Goal: Task Accomplishment & Management: Manage account settings

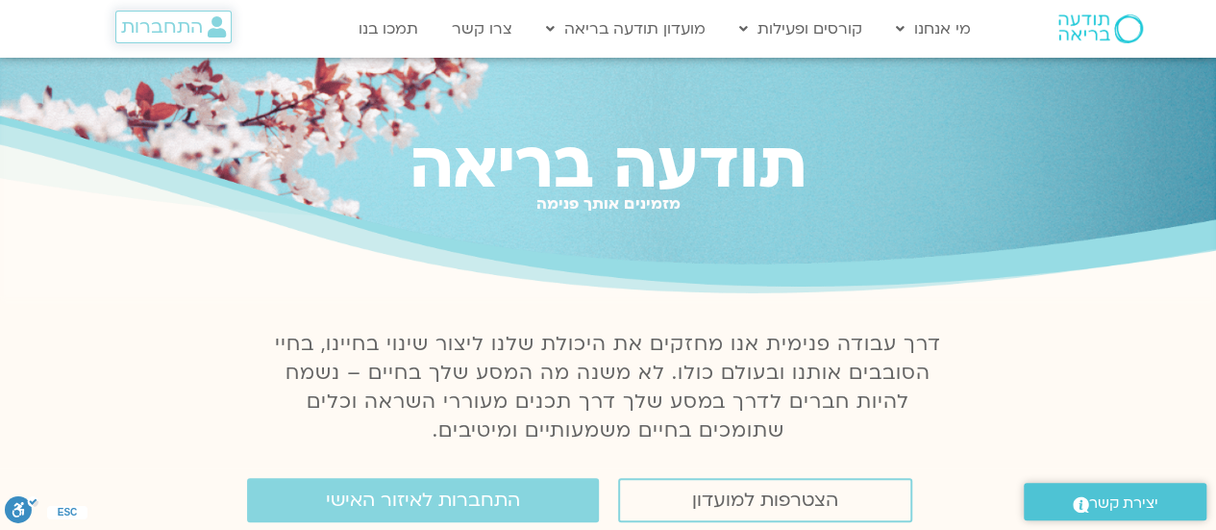
click at [152, 32] on span "התחברות" at bounding box center [162, 26] width 82 height 21
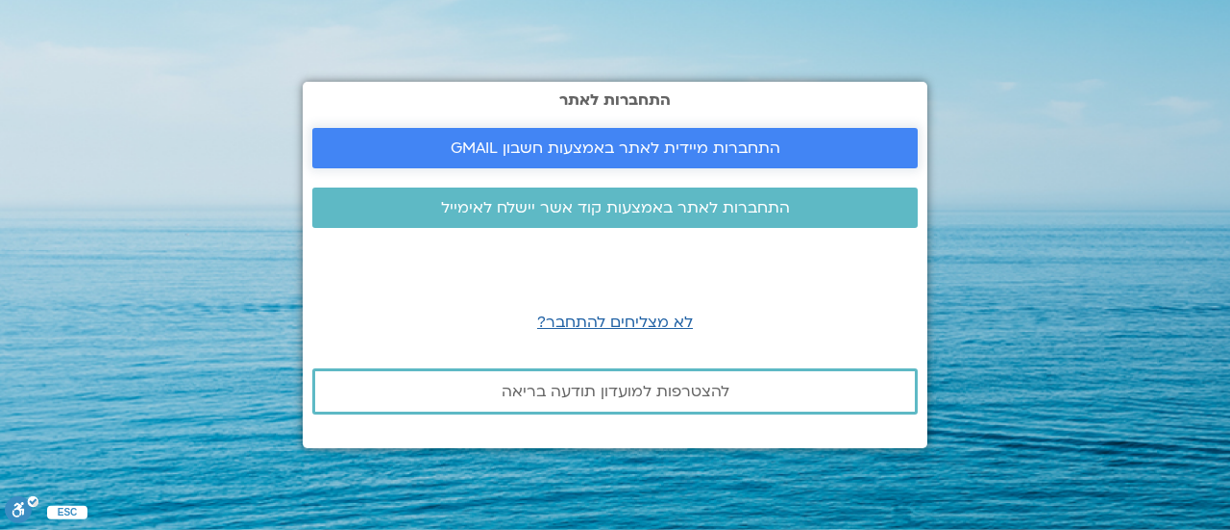
click at [514, 139] on span "התחברות מיידית לאתר באמצעות חשבון GMAIL" at bounding box center [616, 147] width 330 height 17
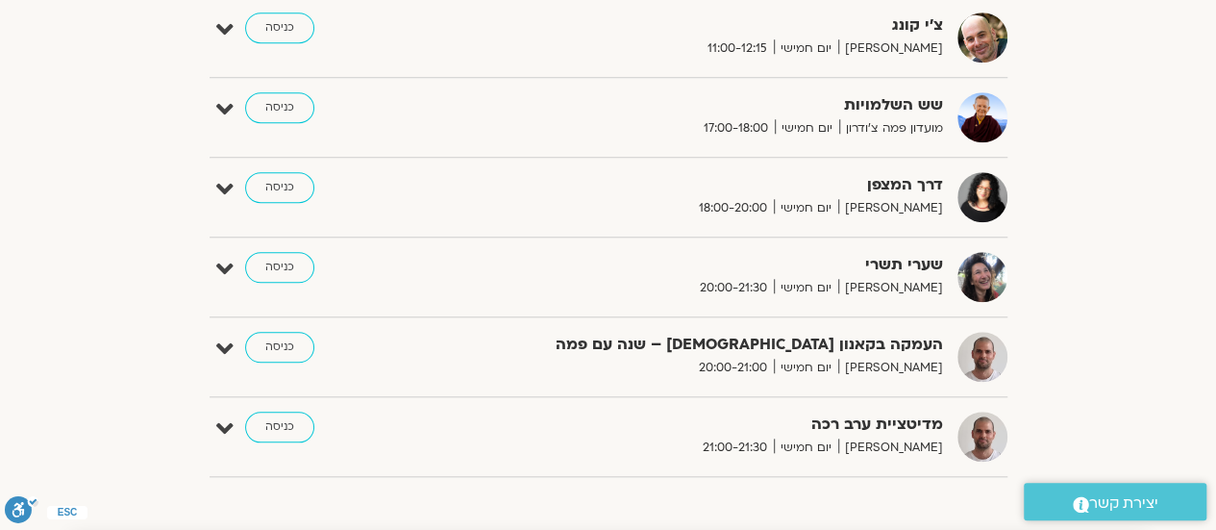
scroll to position [700, 0]
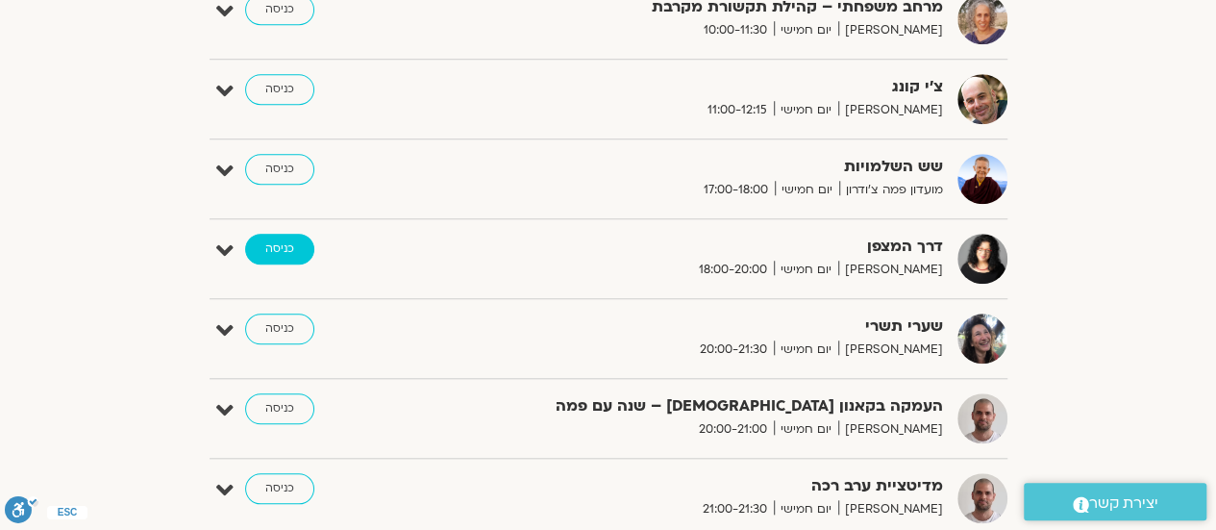
click at [288, 245] on link "כניסה" at bounding box center [279, 249] width 69 height 31
click at [267, 243] on link "כניסה" at bounding box center [279, 249] width 69 height 31
